Goal: Information Seeking & Learning: Learn about a topic

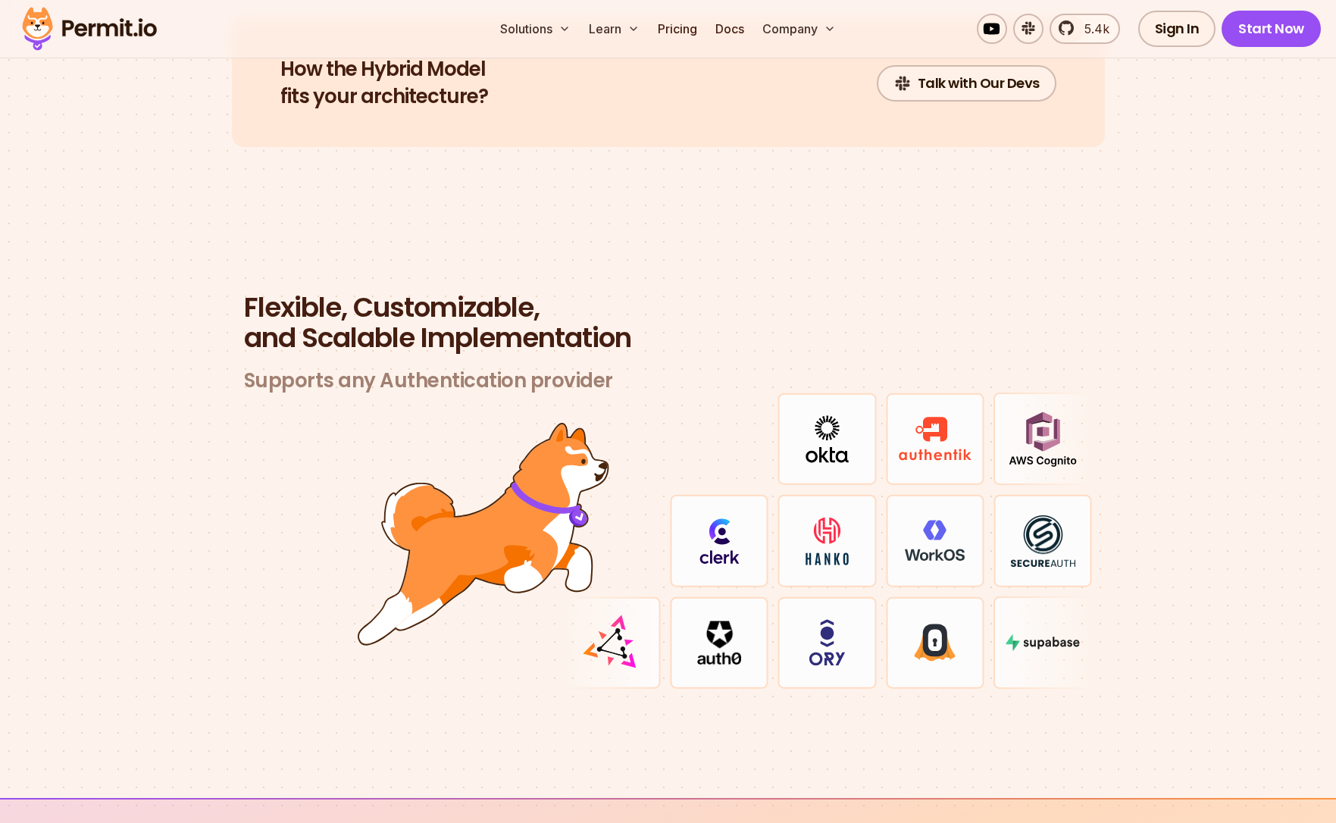
scroll to position [4245, 0]
click at [974, 273] on section "Flexible, Customizable, and Scalable Implementation Supports any Authentication…" at bounding box center [668, 510] width 1336 height 579
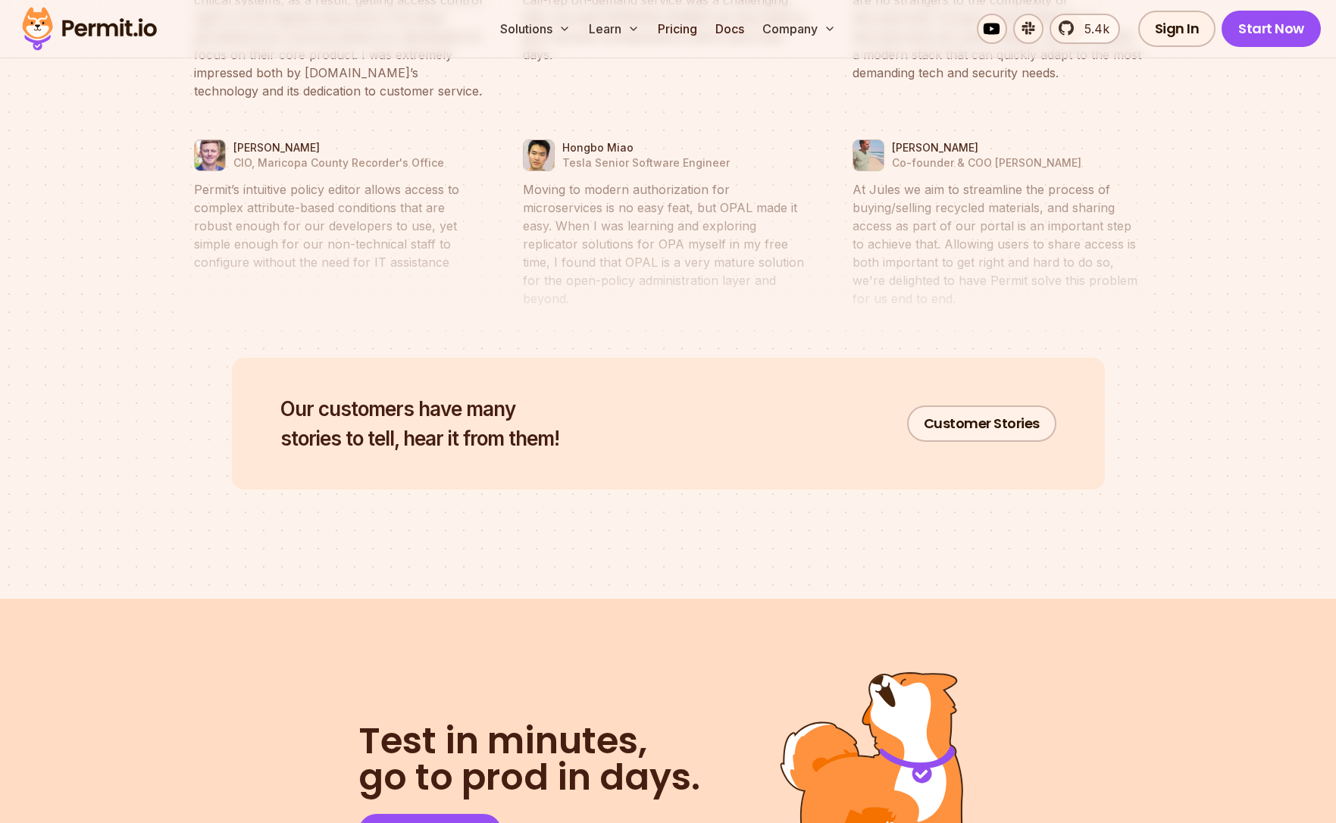
scroll to position [7230, 0]
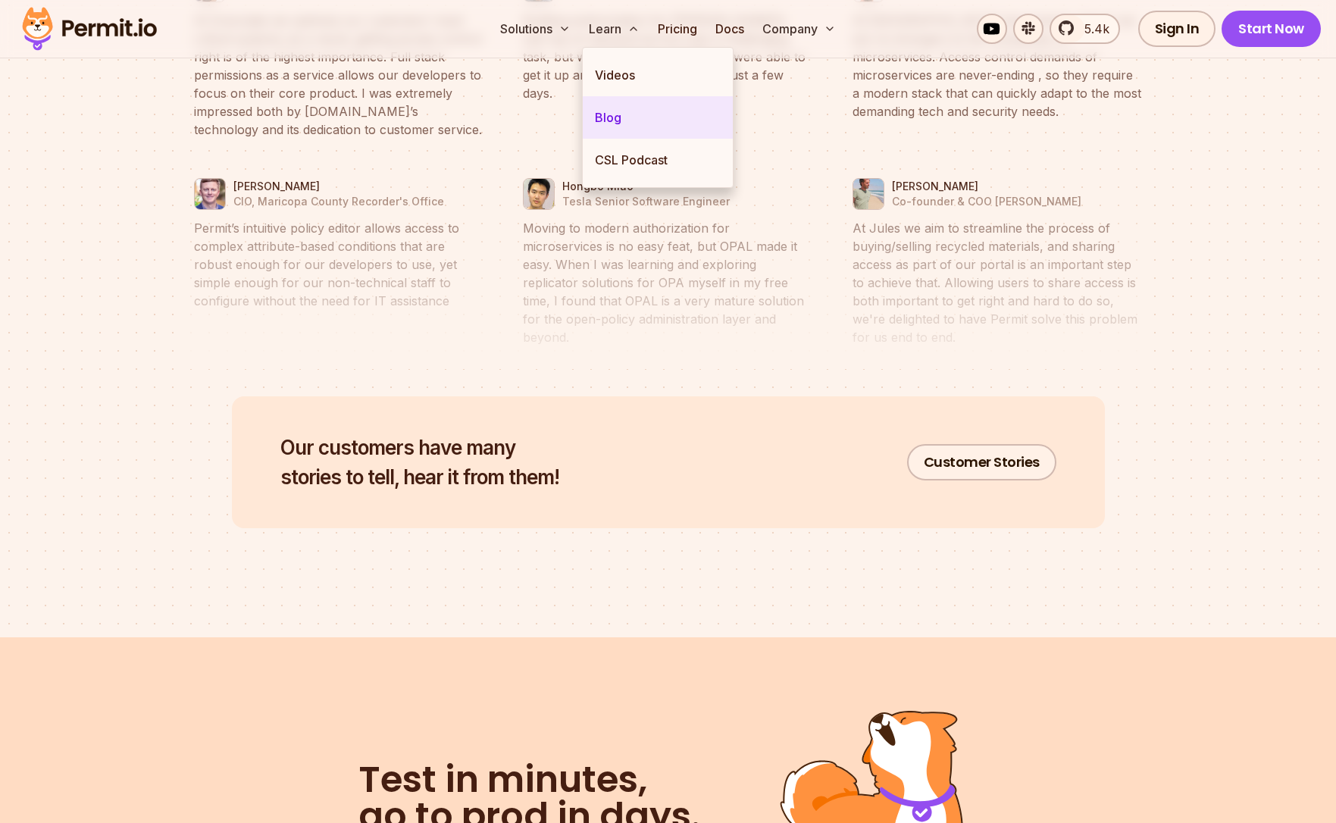
click at [622, 121] on link "Blog" at bounding box center [658, 117] width 150 height 42
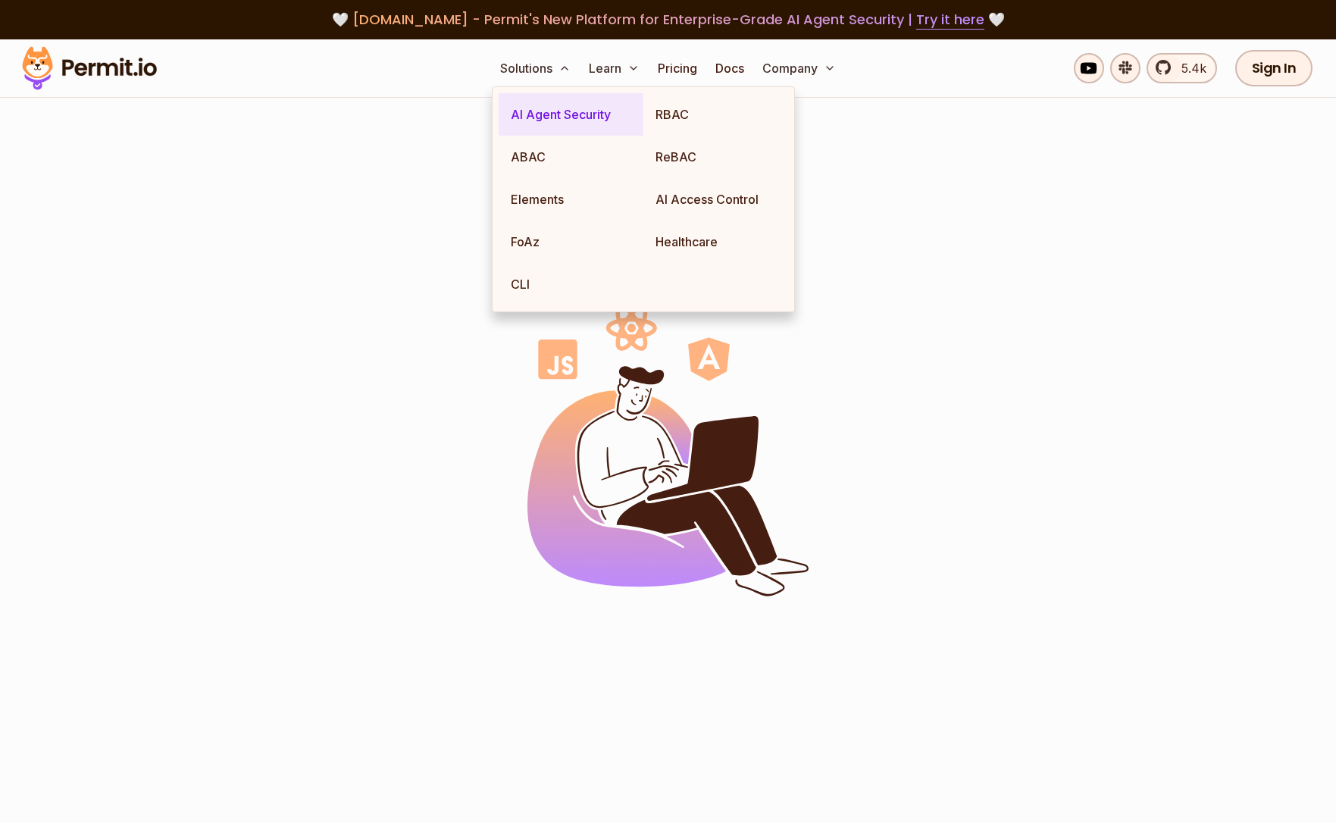
click at [577, 117] on link "AI Agent Security" at bounding box center [571, 114] width 145 height 42
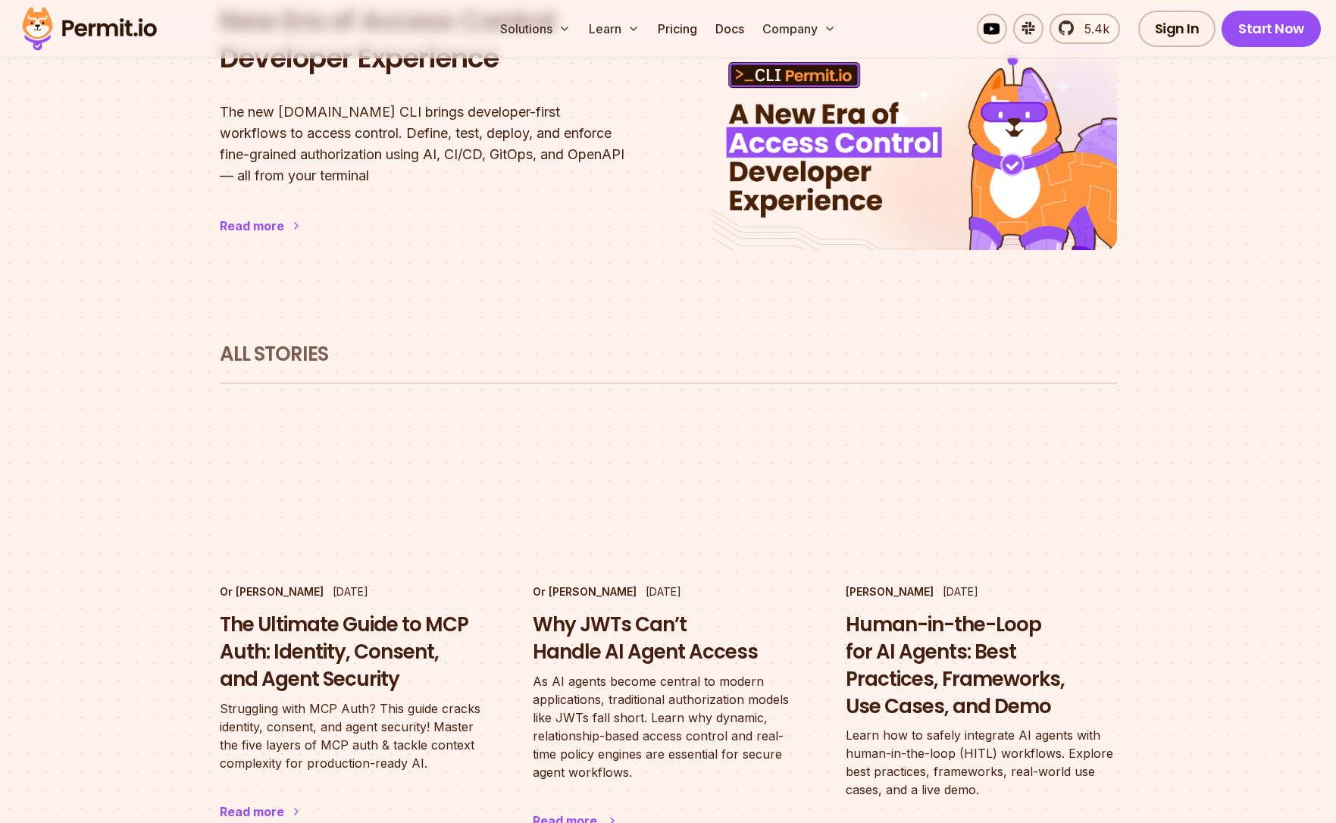
scroll to position [1213, 0]
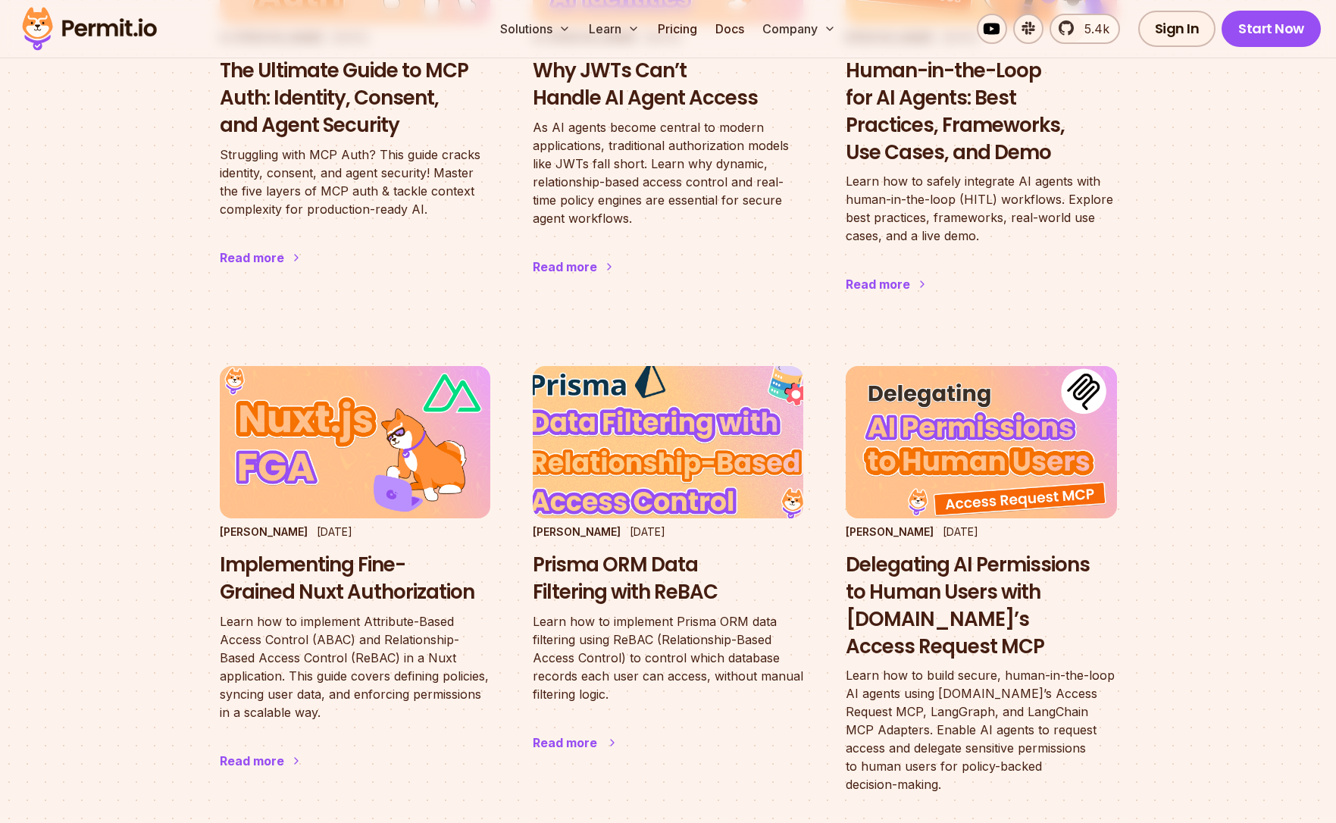
click at [626, 552] on h3 "Prisma ORM Data Filtering with ReBAC" at bounding box center [668, 579] width 271 height 55
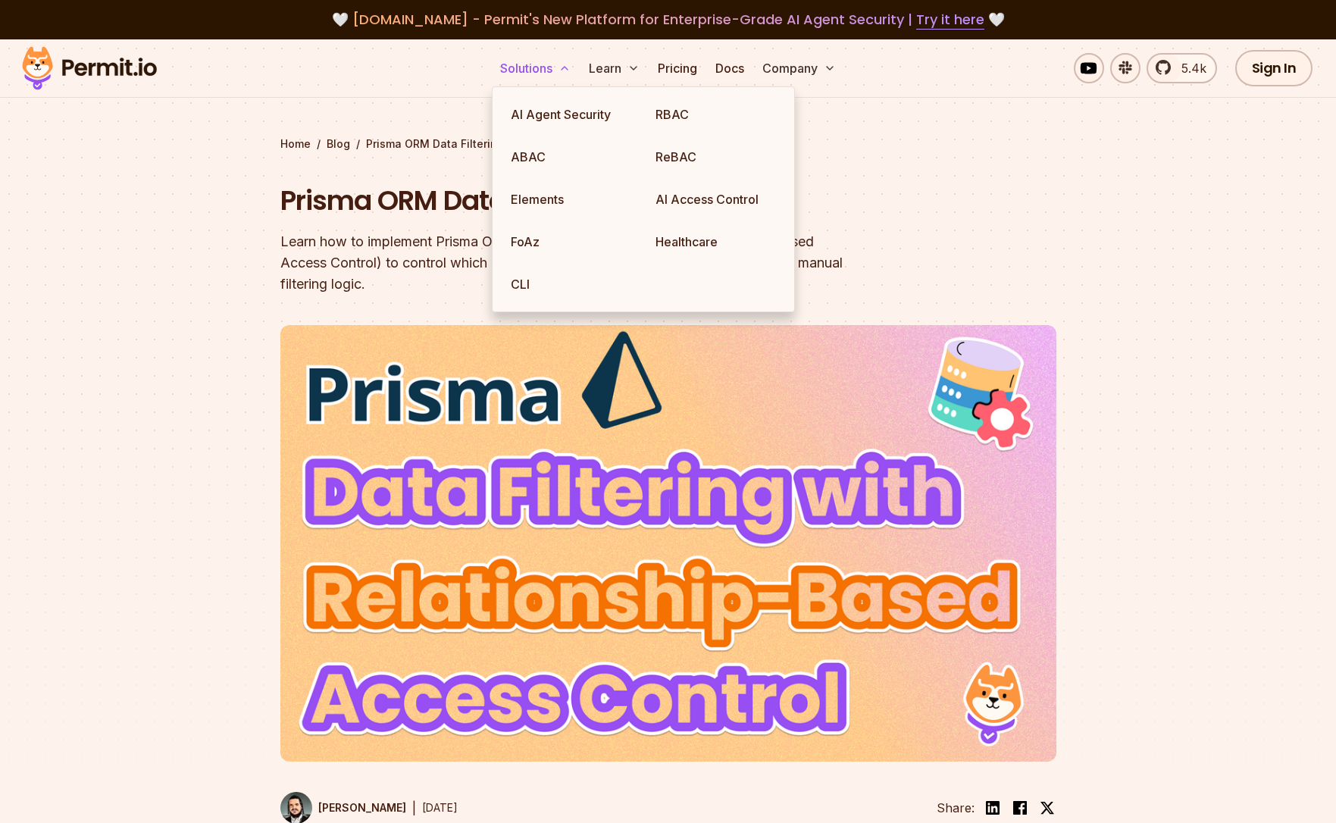
click at [531, 70] on button "Solutions" at bounding box center [535, 68] width 83 height 30
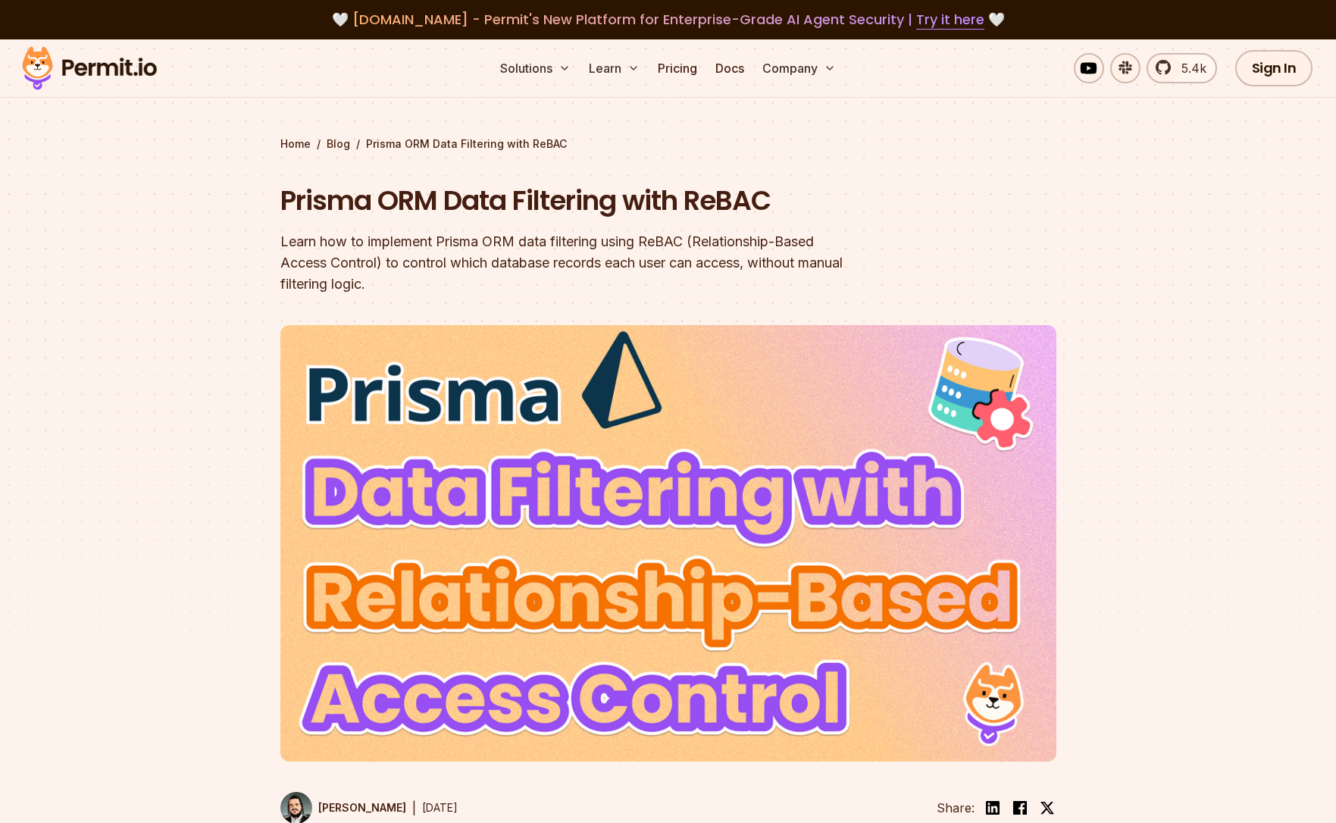
click at [90, 61] on img at bounding box center [89, 68] width 149 height 52
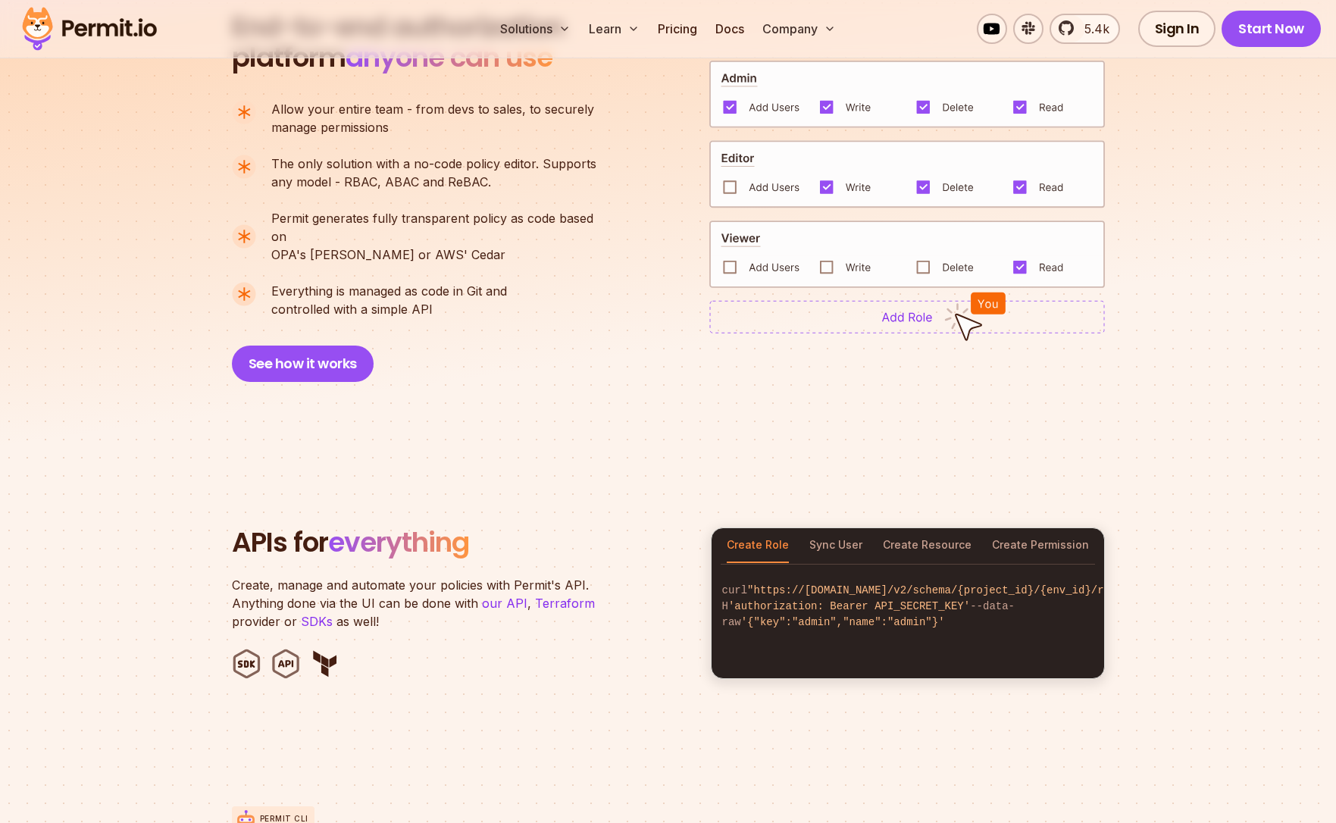
scroll to position [834, 0]
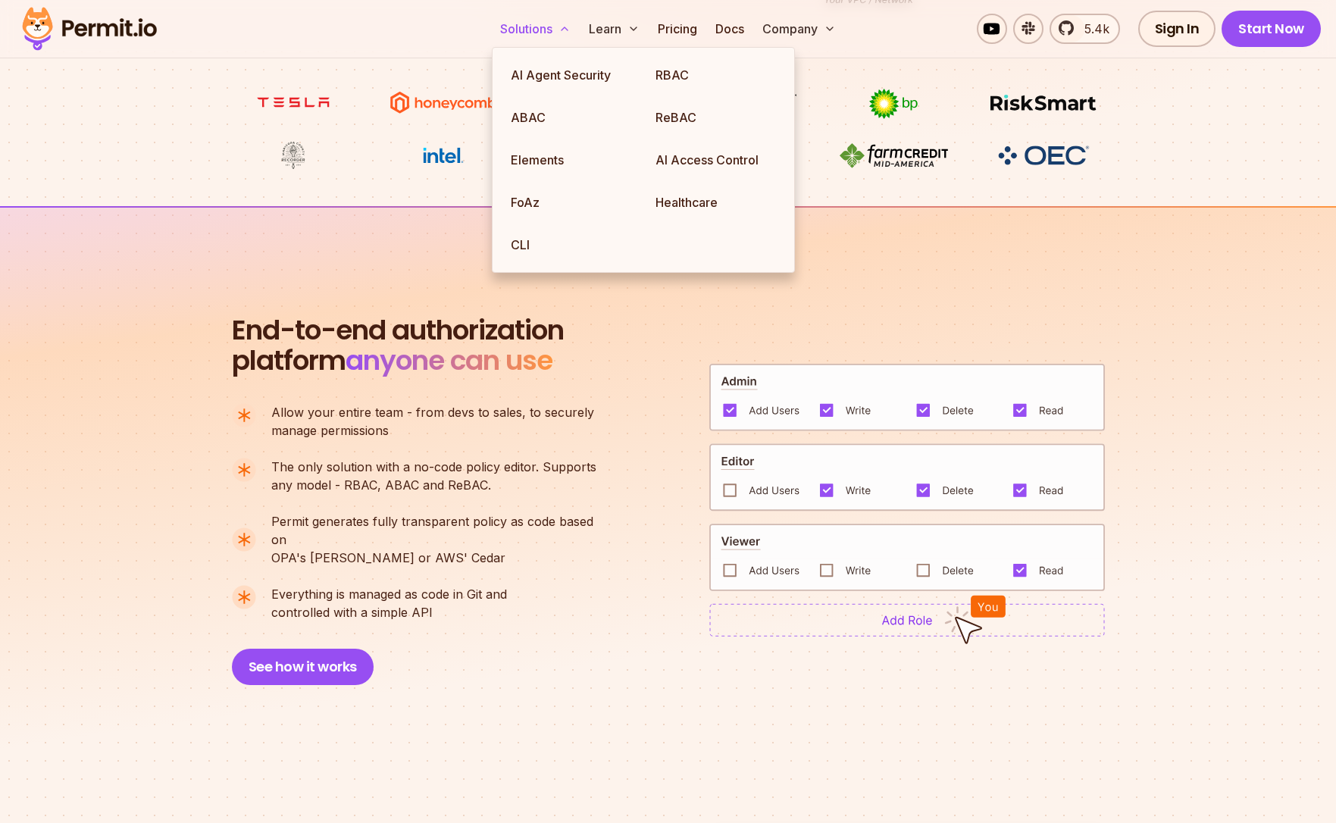
click at [535, 18] on button "Solutions" at bounding box center [535, 29] width 83 height 30
click at [550, 86] on link "AI Agent Security" at bounding box center [571, 75] width 145 height 42
